Goal: Information Seeking & Learning: Find specific fact

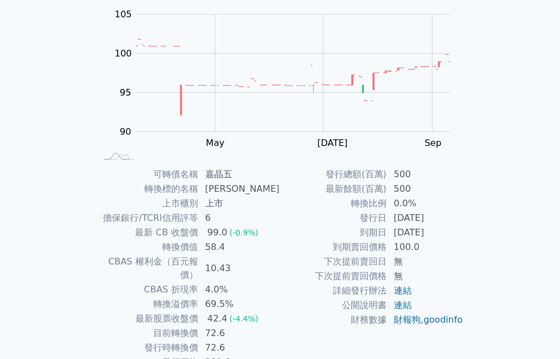
scroll to position [159, 0]
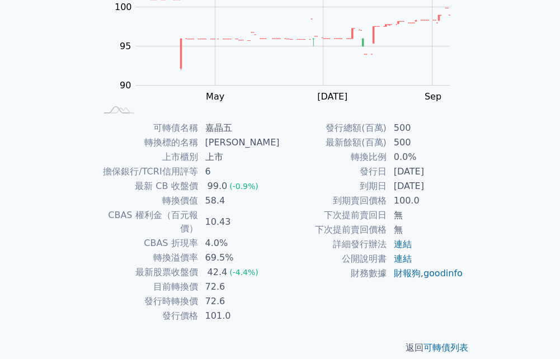
click at [249, 140] on td "[PERSON_NAME]" at bounding box center [240, 142] width 82 height 15
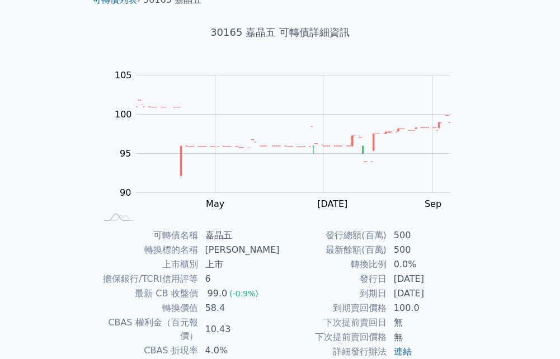
scroll to position [47, 0]
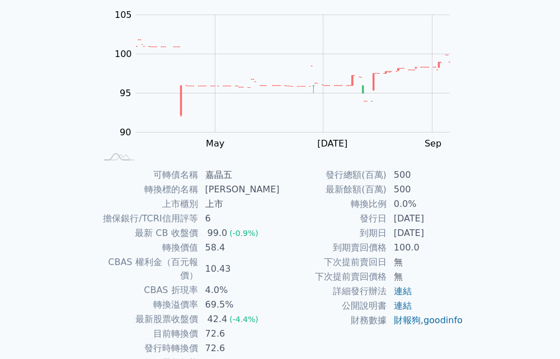
scroll to position [159, 0]
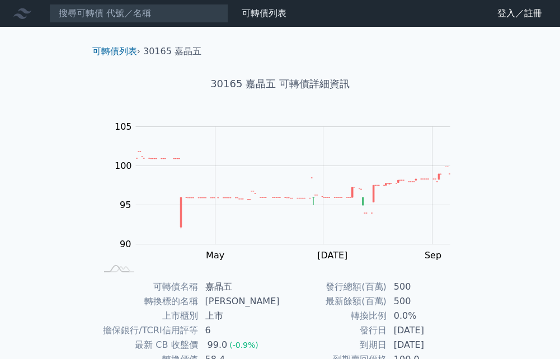
scroll to position [159, 0]
